Goal: Transaction & Acquisition: Purchase product/service

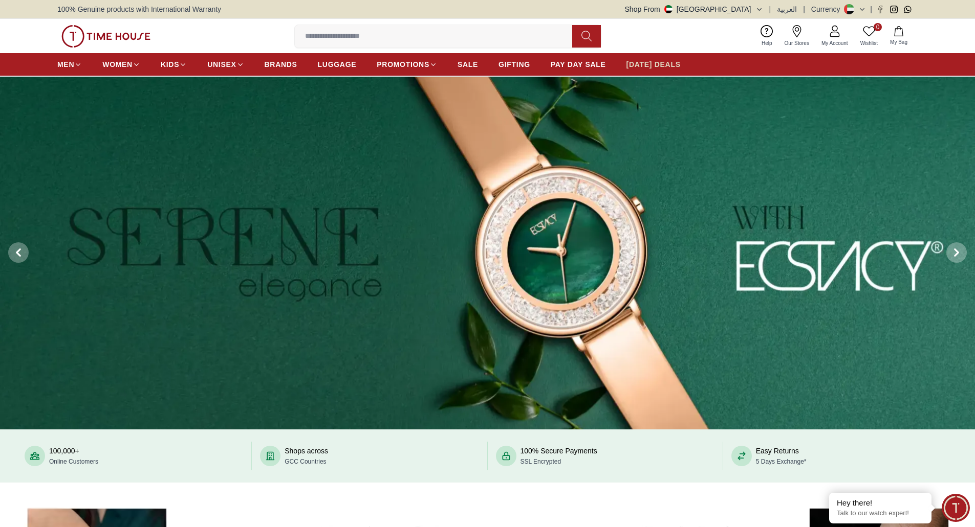
click at [654, 63] on span "[DATE] DEALS" at bounding box center [653, 64] width 54 height 10
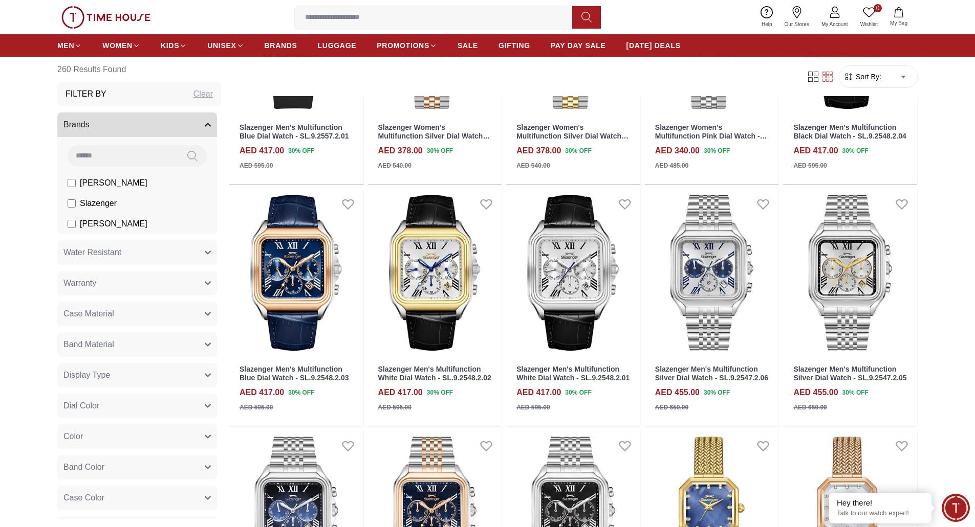
scroll to position [923, 0]
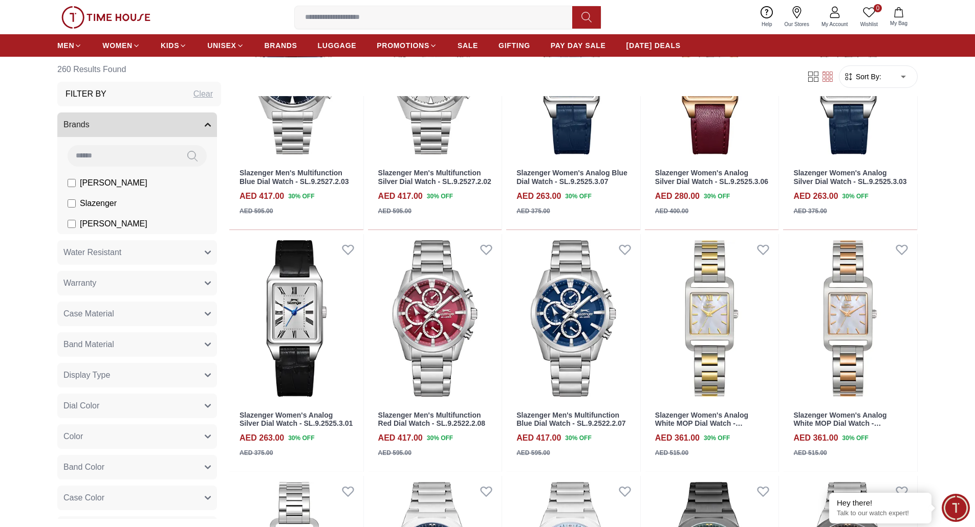
scroll to position [1846, 0]
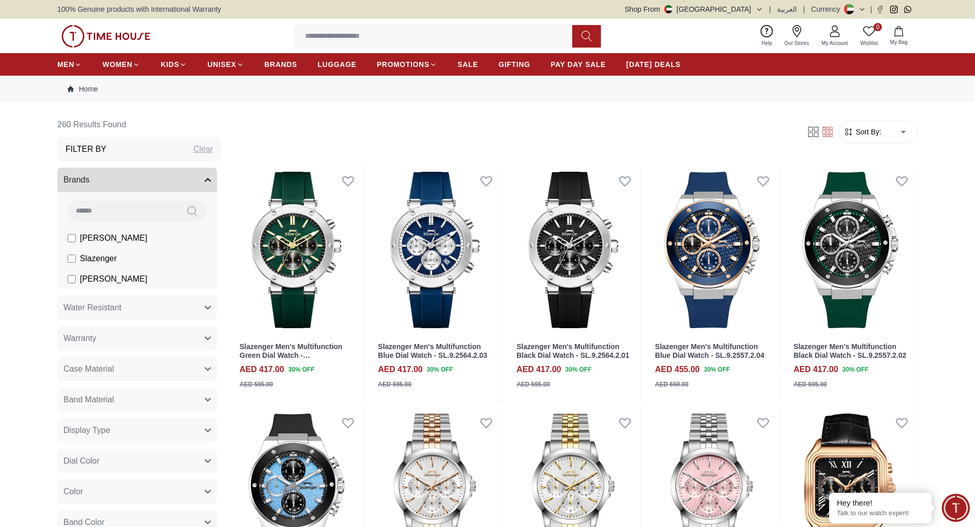
click at [311, 37] on input at bounding box center [437, 36] width 285 height 20
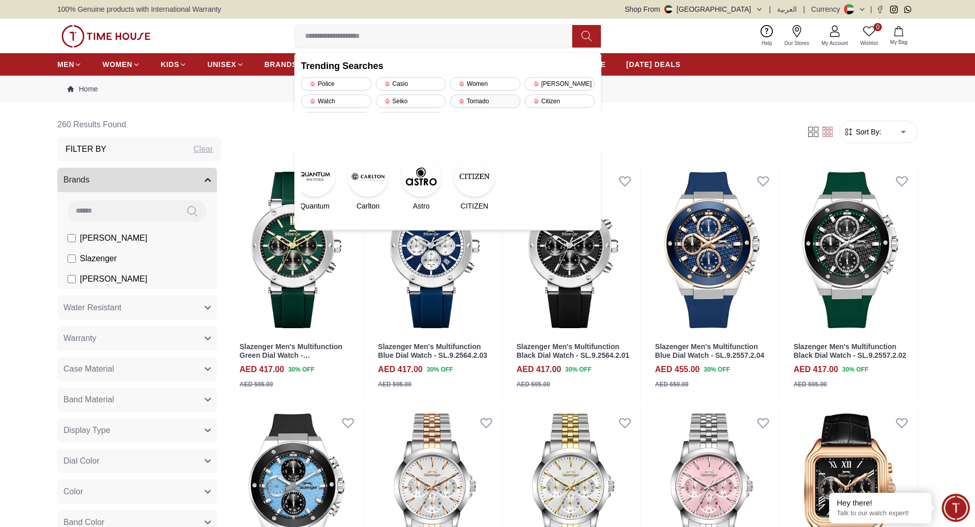
click at [475, 101] on div "Tornado" at bounding box center [485, 101] width 71 height 13
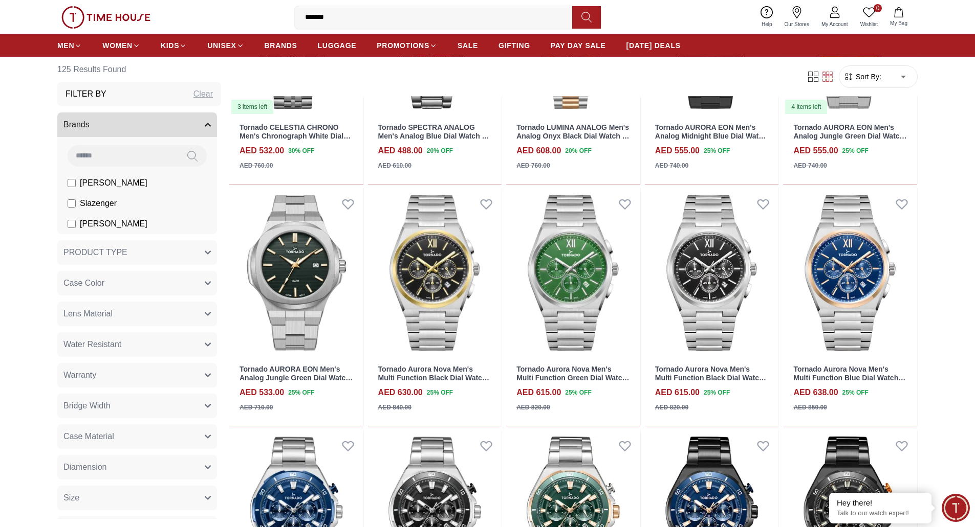
scroll to position [923, 0]
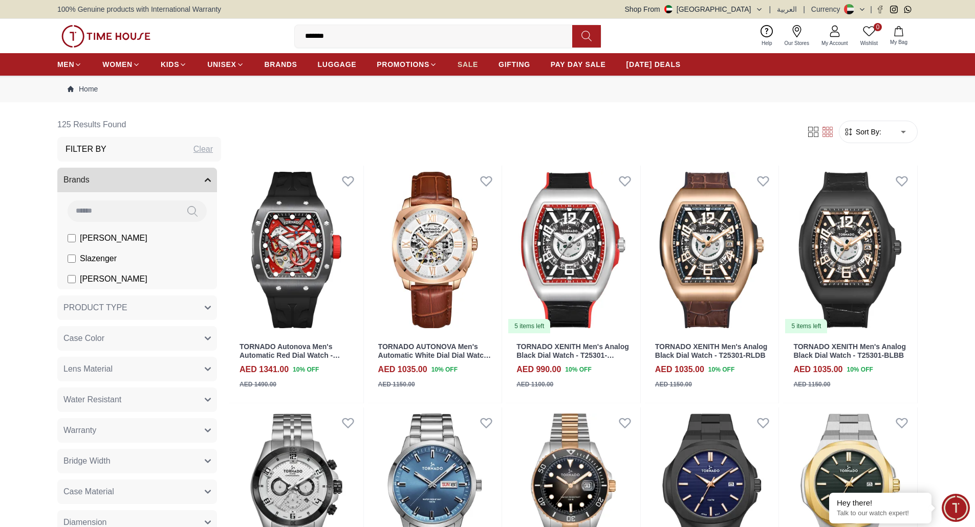
click at [461, 61] on span "SALE" at bounding box center [467, 64] width 20 height 10
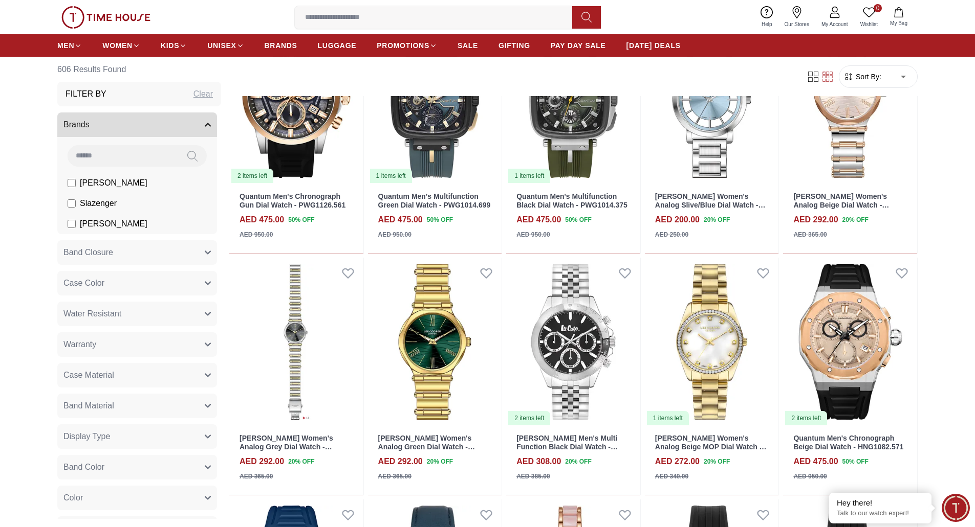
scroll to position [923, 0]
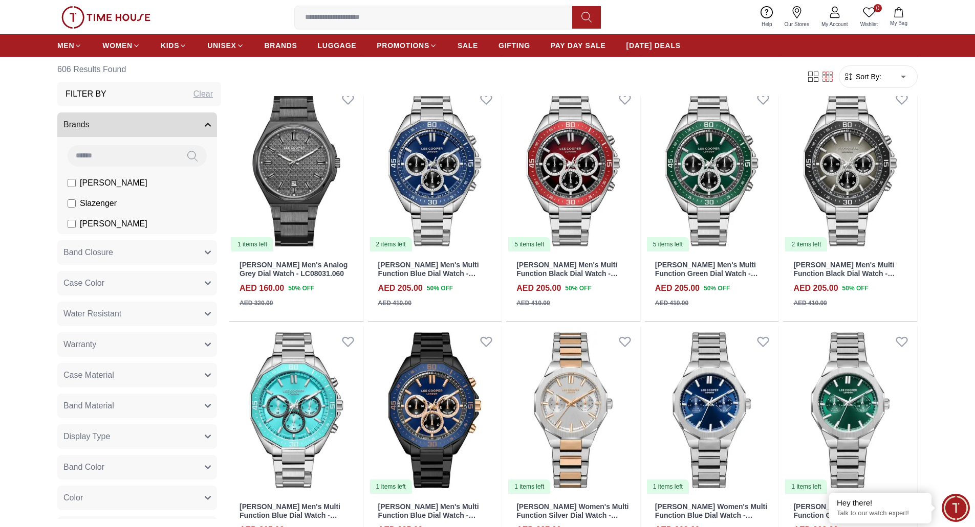
scroll to position [2298, 0]
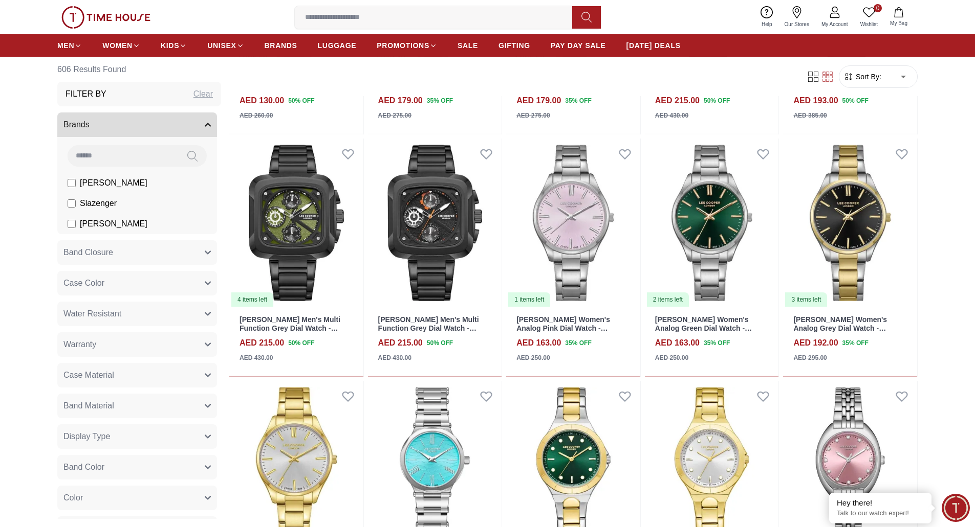
scroll to position [3221, 0]
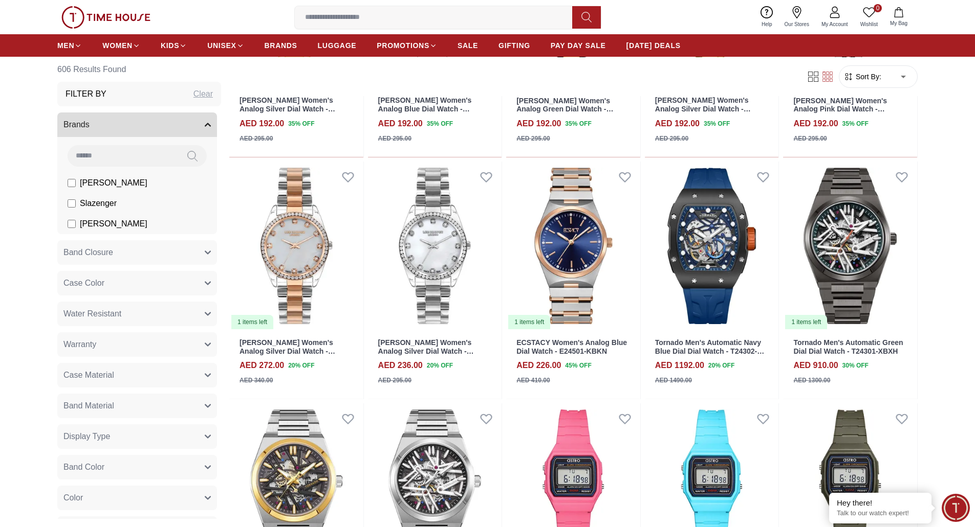
scroll to position [2760, 0]
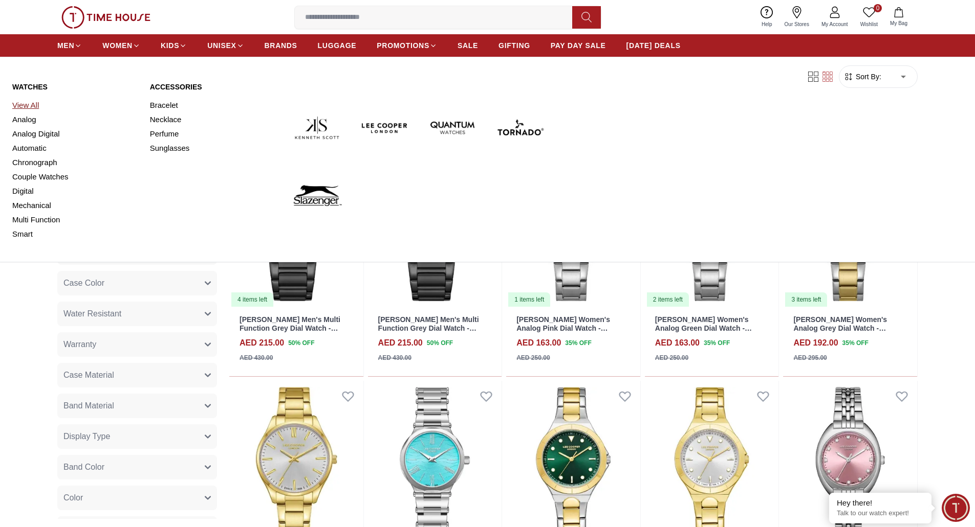
click at [31, 107] on link "View All" at bounding box center [74, 105] width 125 height 14
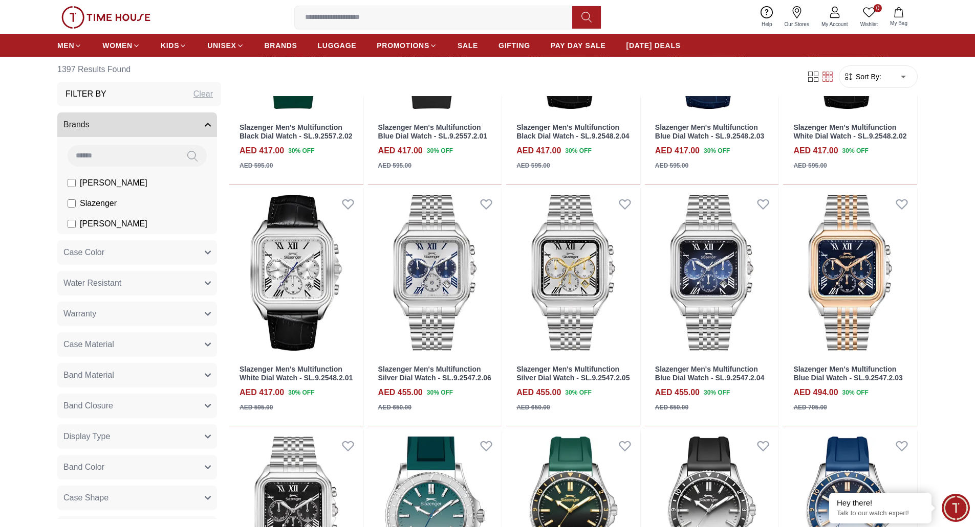
scroll to position [923, 0]
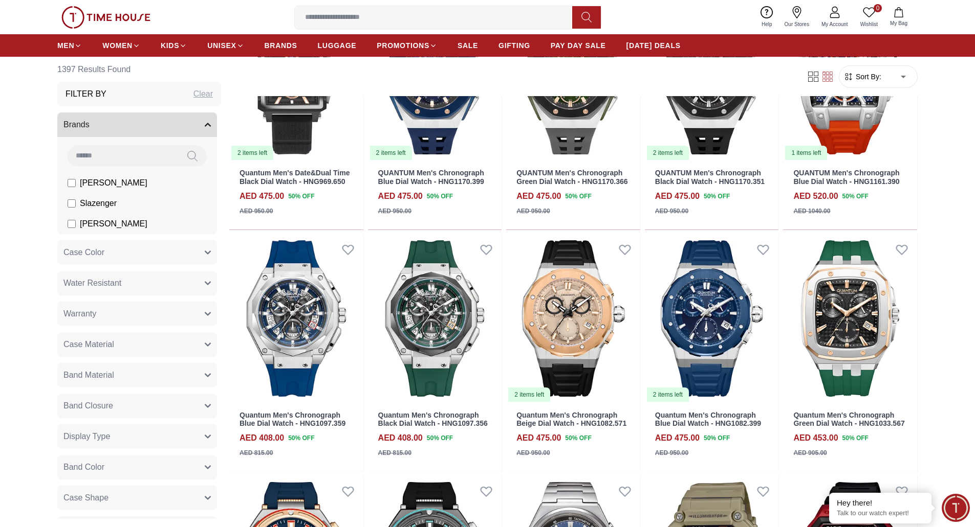
scroll to position [1846, 0]
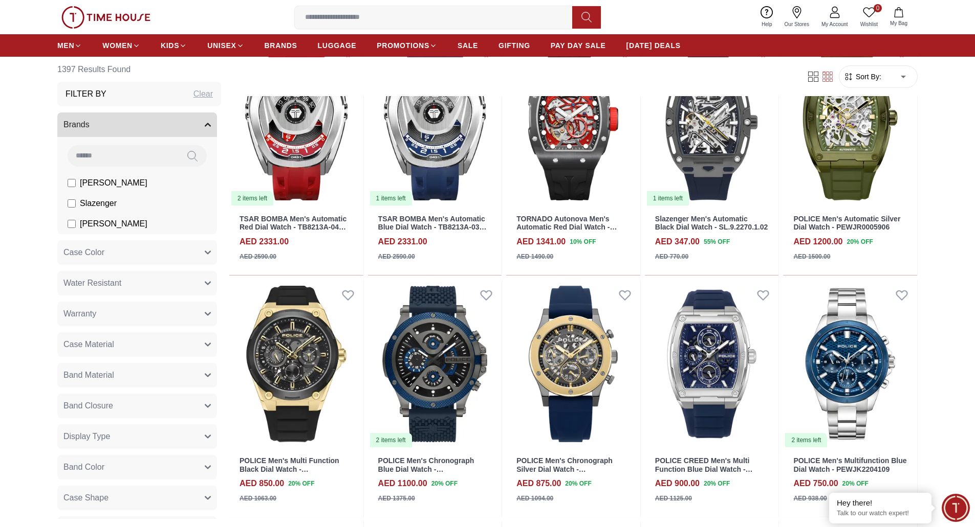
scroll to position [2769, 0]
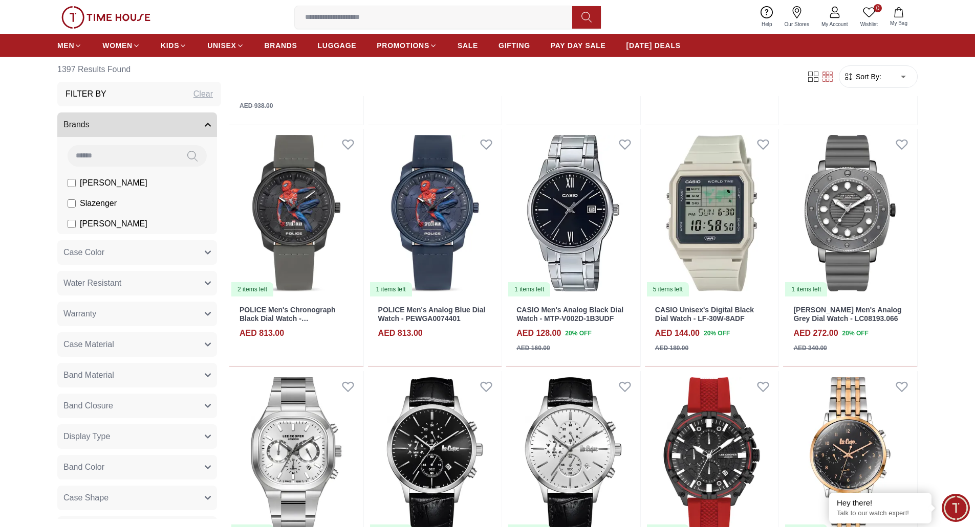
scroll to position [4615, 0]
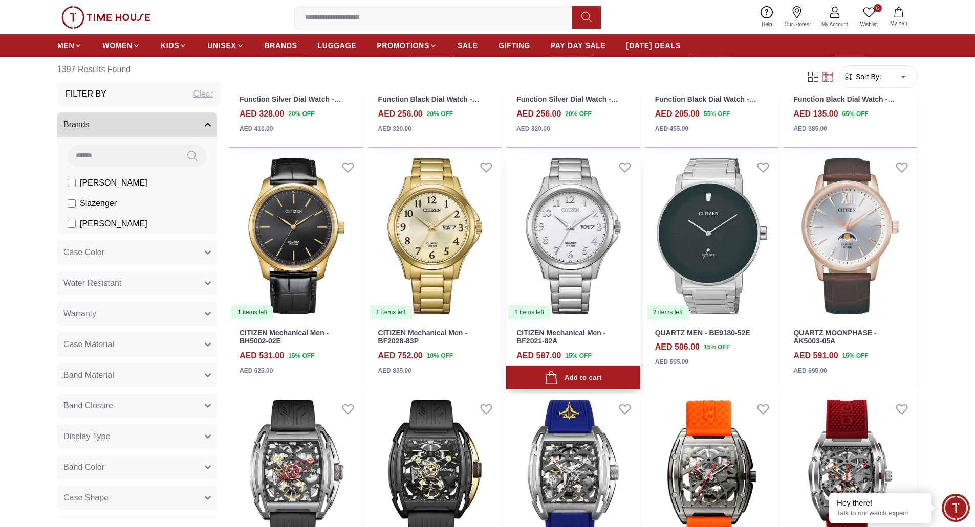
click at [569, 234] on img at bounding box center [573, 236] width 134 height 169
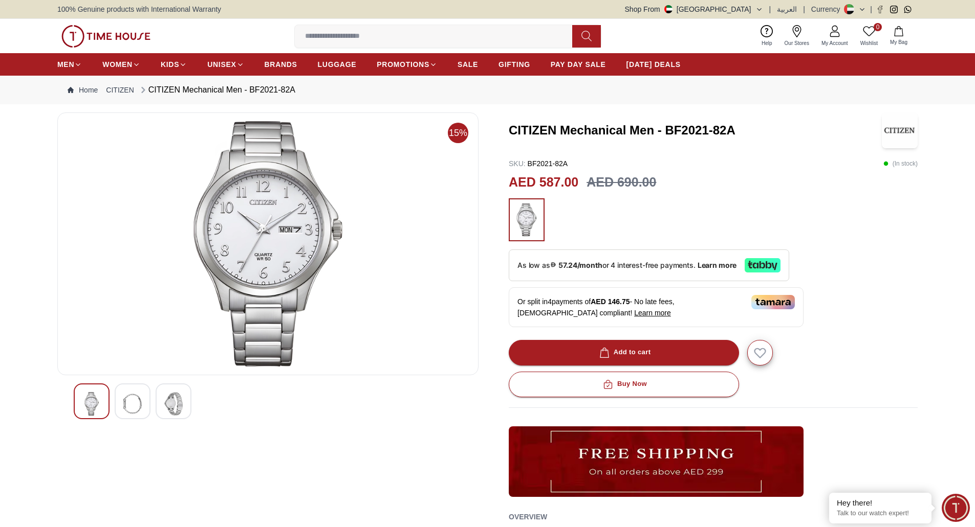
click at [137, 402] on img at bounding box center [132, 404] width 18 height 24
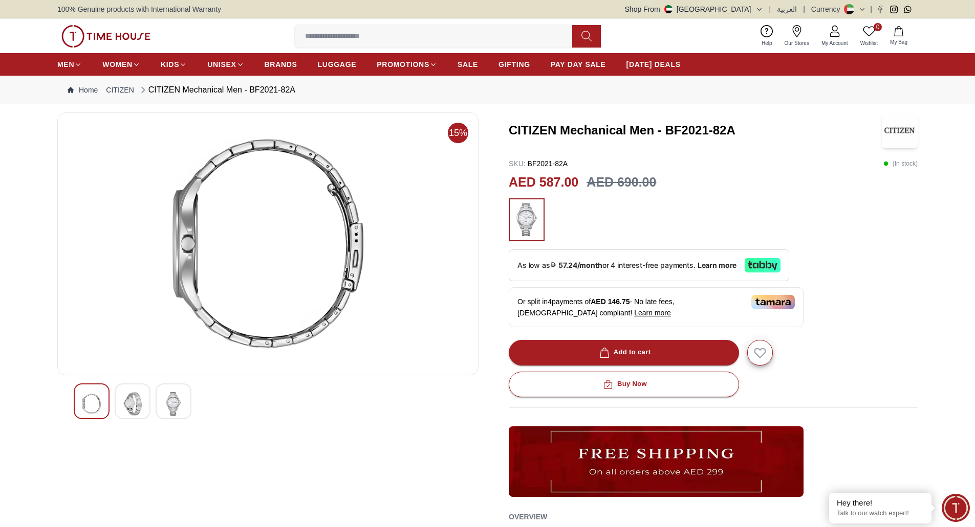
click at [182, 409] on img at bounding box center [173, 404] width 18 height 24
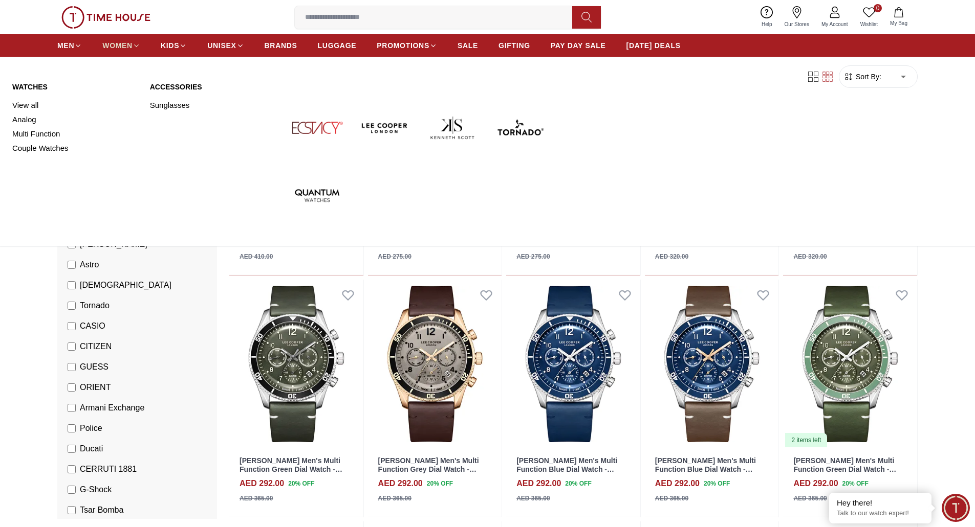
scroll to position [2307, 0]
click at [36, 106] on link "View all" at bounding box center [74, 105] width 125 height 14
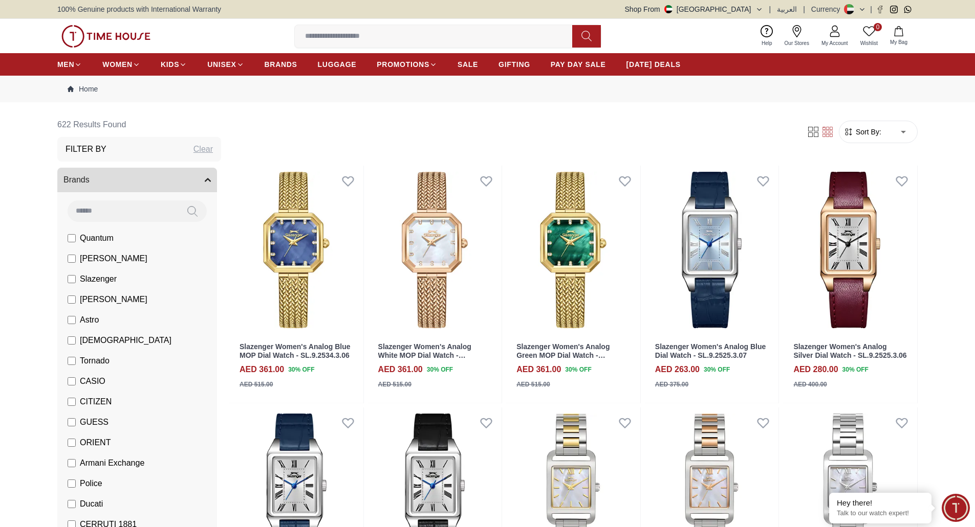
click at [364, 27] on input at bounding box center [437, 36] width 285 height 20
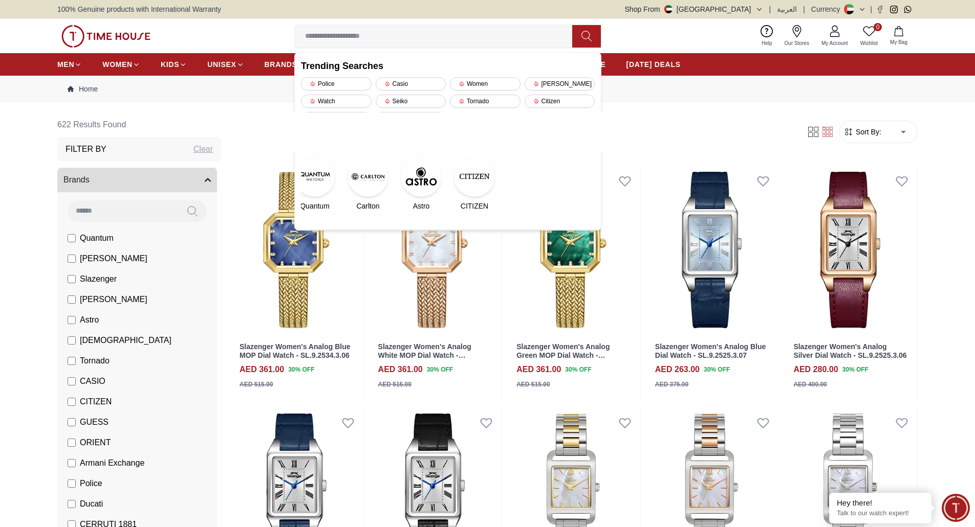
click at [466, 187] on img at bounding box center [474, 176] width 41 height 41
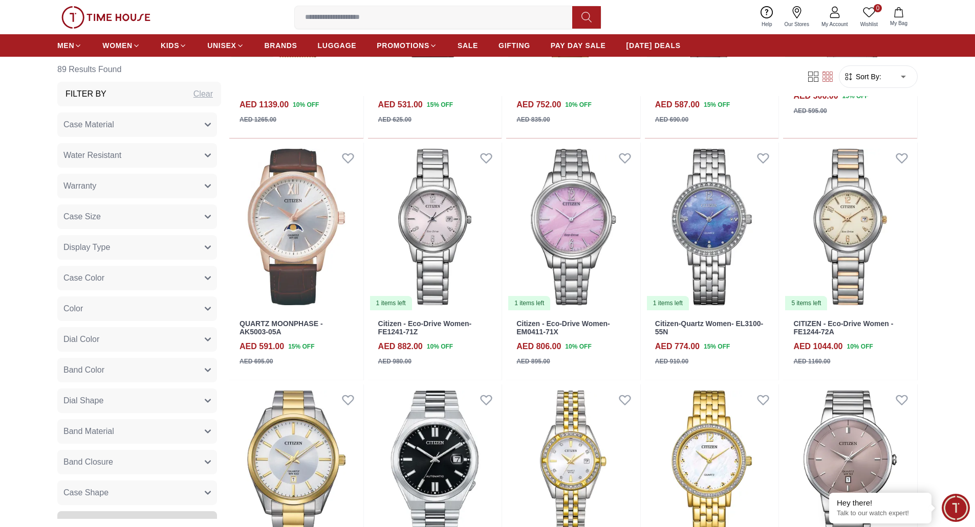
scroll to position [1384, 0]
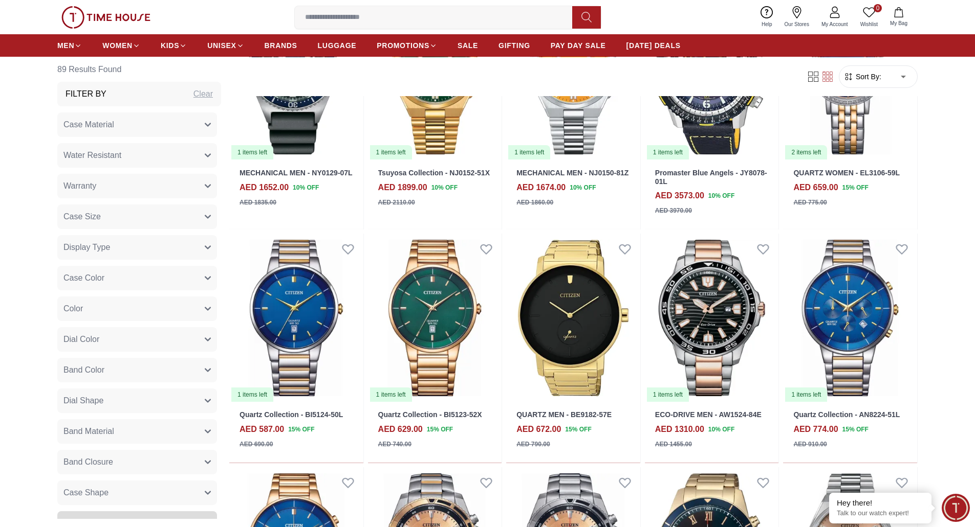
scroll to position [3230, 0]
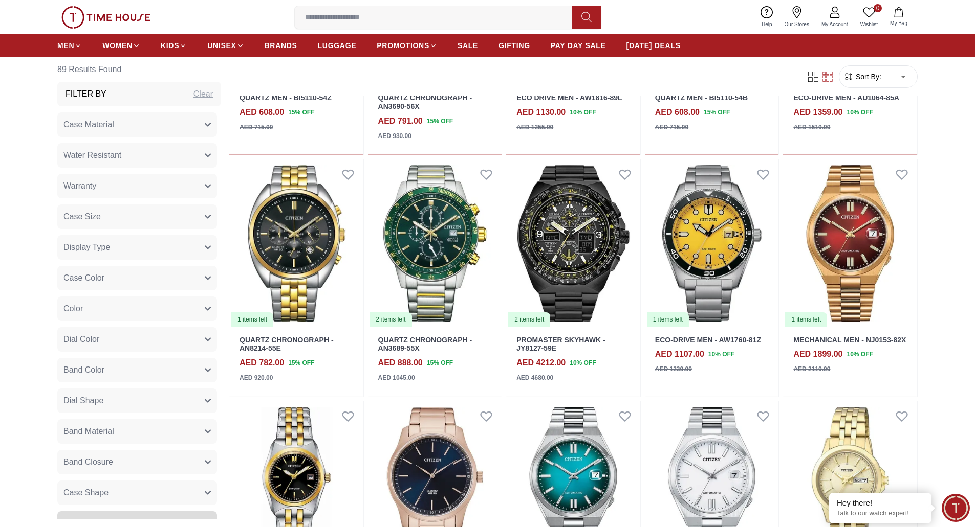
scroll to position [4153, 0]
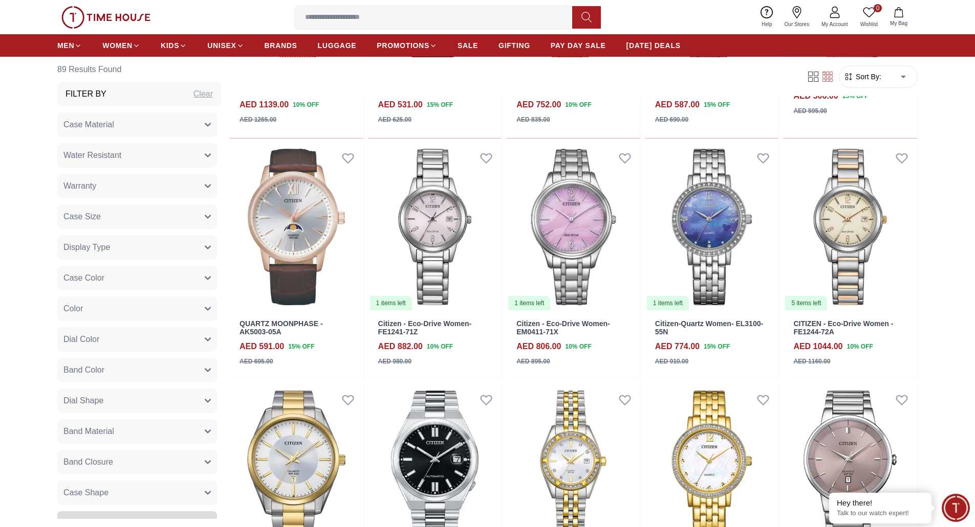
scroll to position [461, 0]
